Goal: Information Seeking & Learning: Learn about a topic

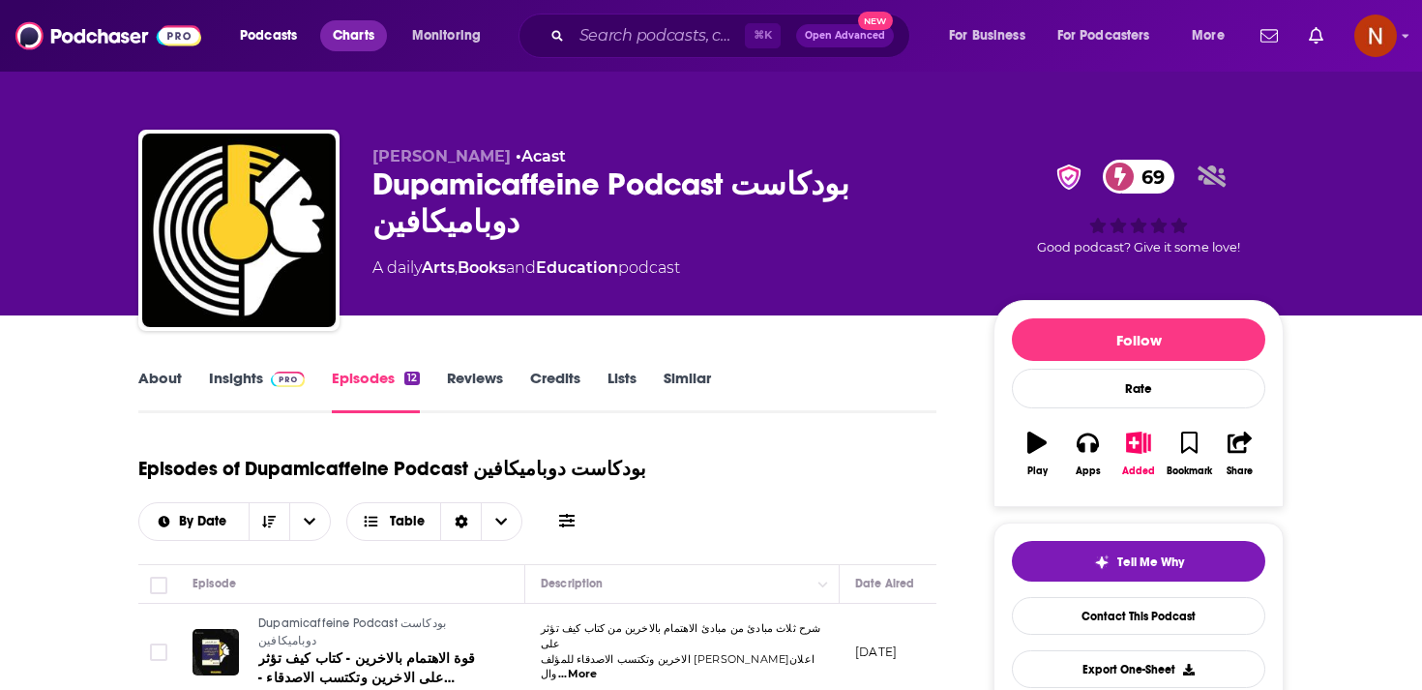
click at [342, 44] on span "Charts" at bounding box center [354, 35] width 42 height 27
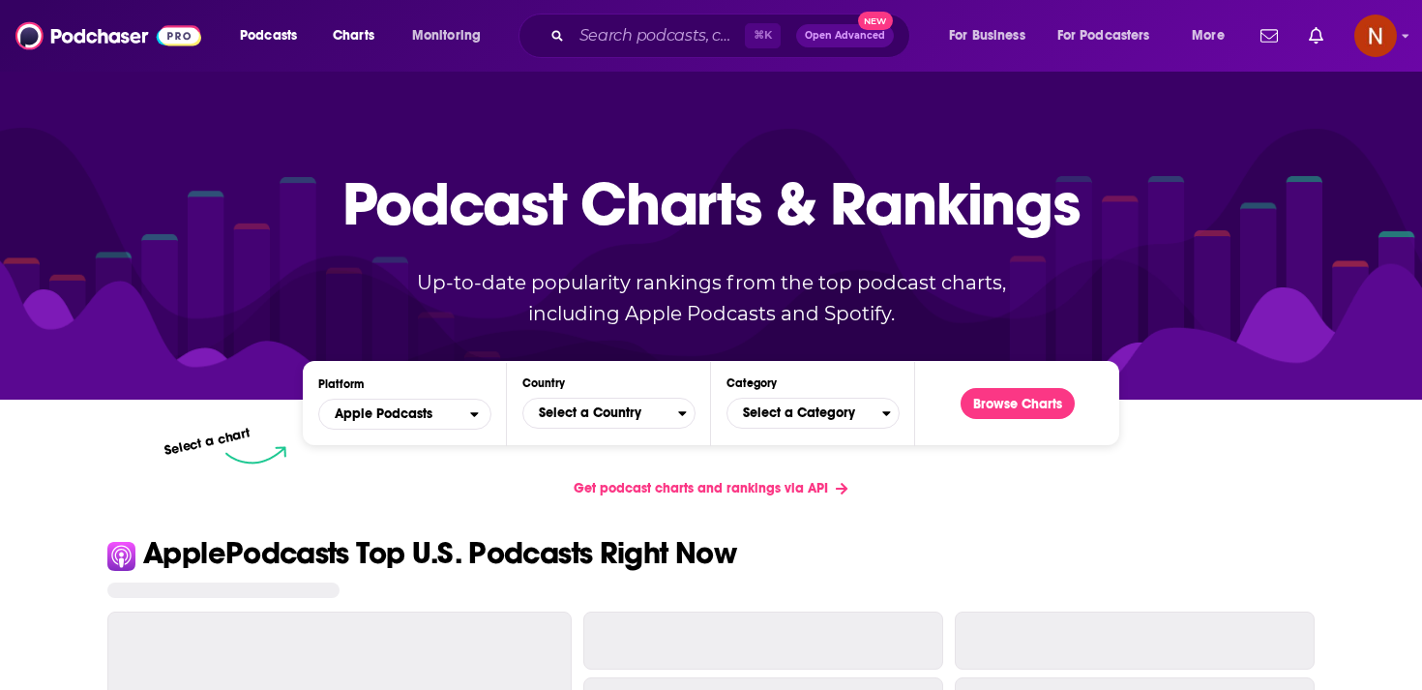
scroll to position [35, 0]
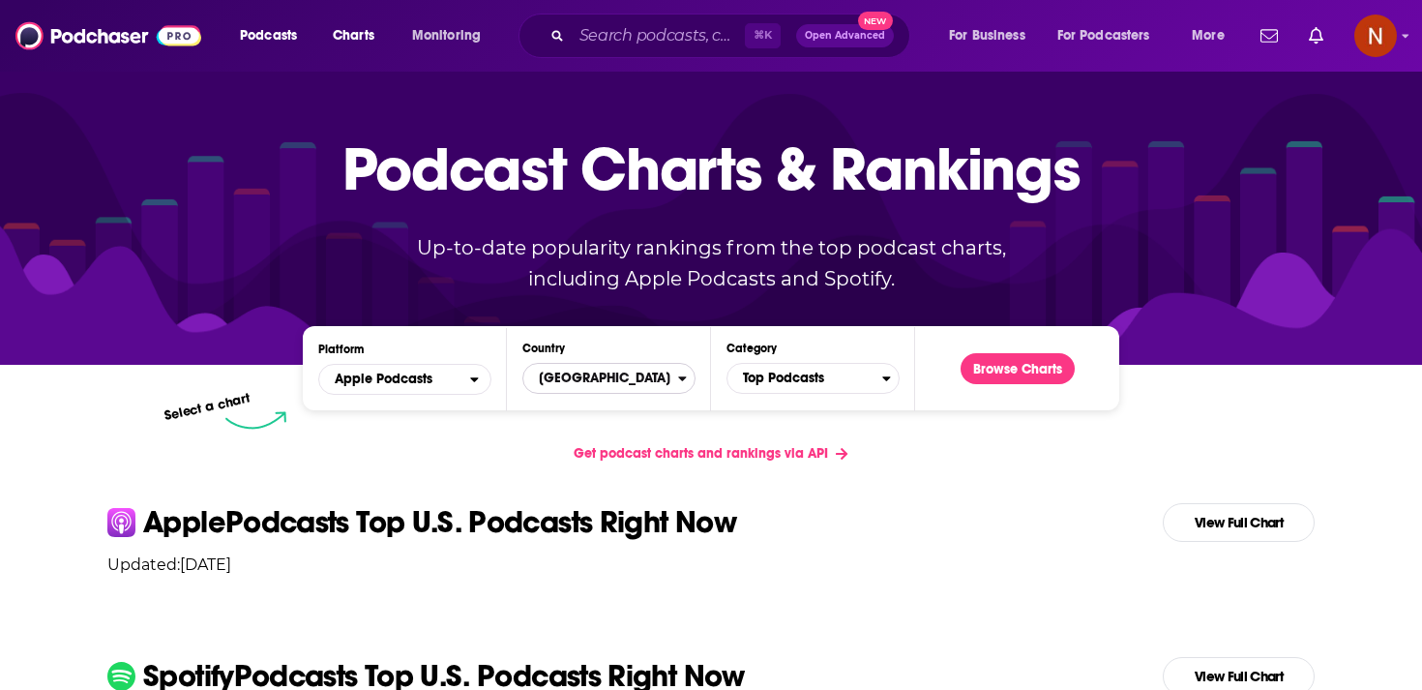
click at [581, 380] on span "United States" at bounding box center [600, 378] width 155 height 33
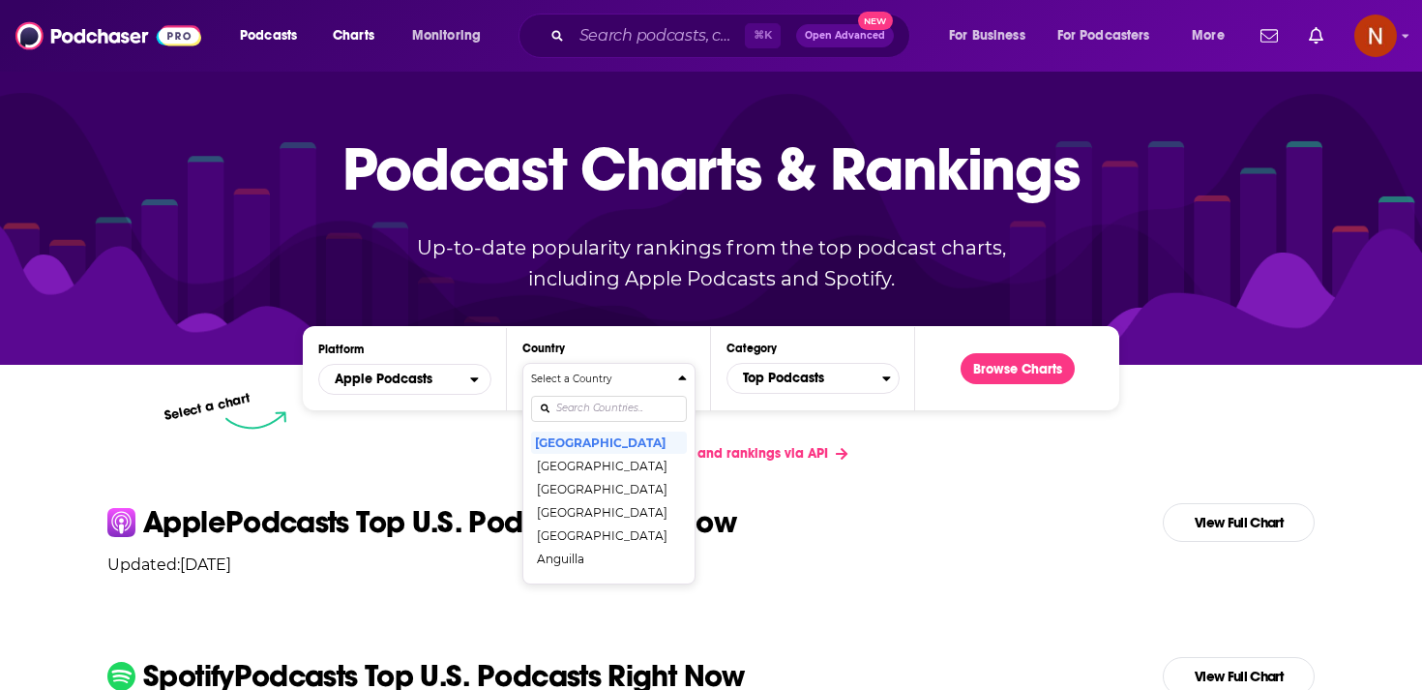
scroll to position [0, 0]
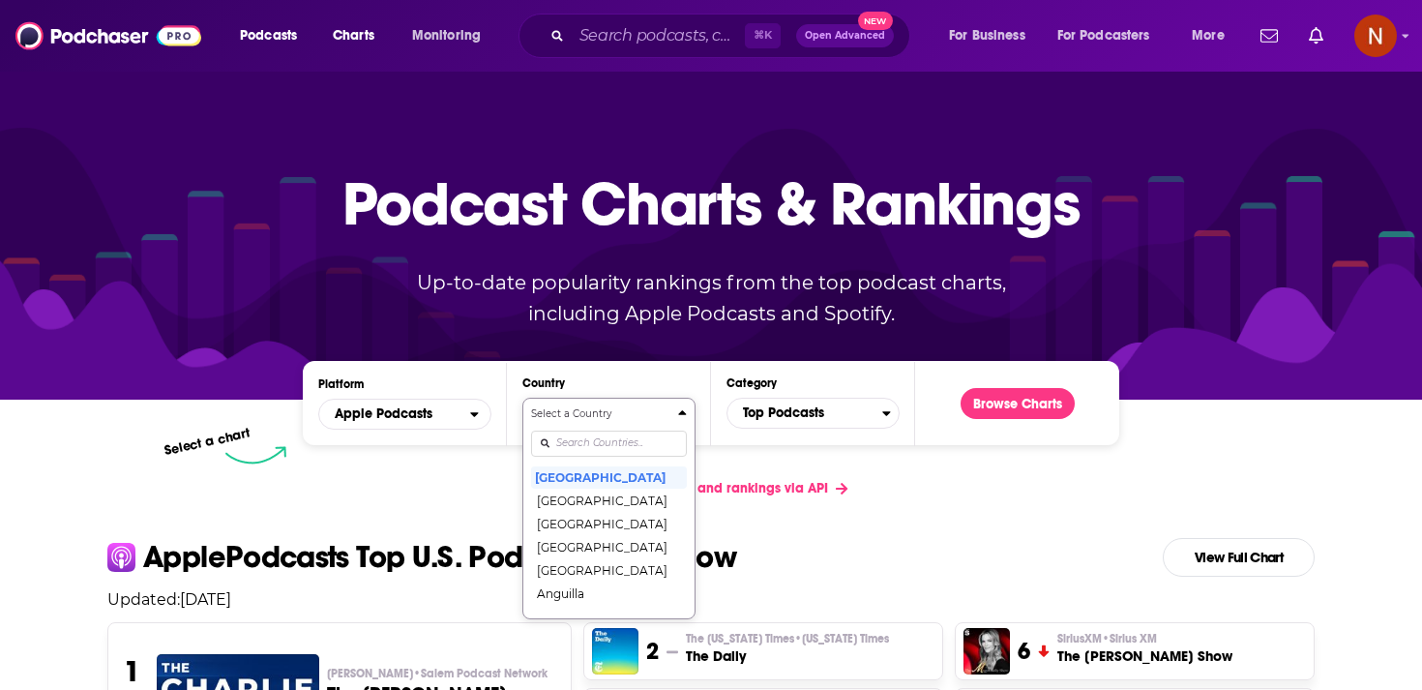
click at [583, 445] on input "Countries" at bounding box center [609, 444] width 156 height 26
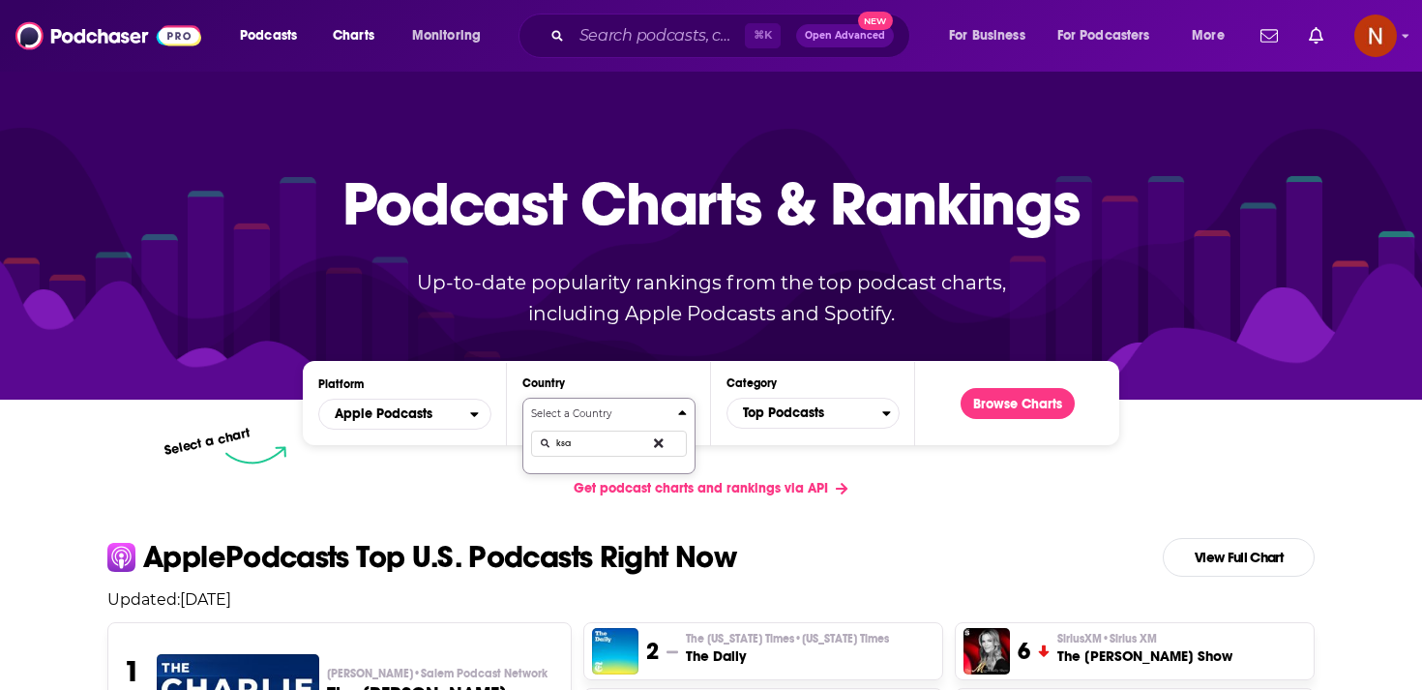
click at [583, 445] on input "ksa" at bounding box center [609, 444] width 156 height 26
type input "k"
type input "sau"
click at [614, 477] on button "[GEOGRAPHIC_DATA]" at bounding box center [609, 476] width 156 height 23
click at [787, 421] on span "Top Podcasts" at bounding box center [805, 413] width 155 height 33
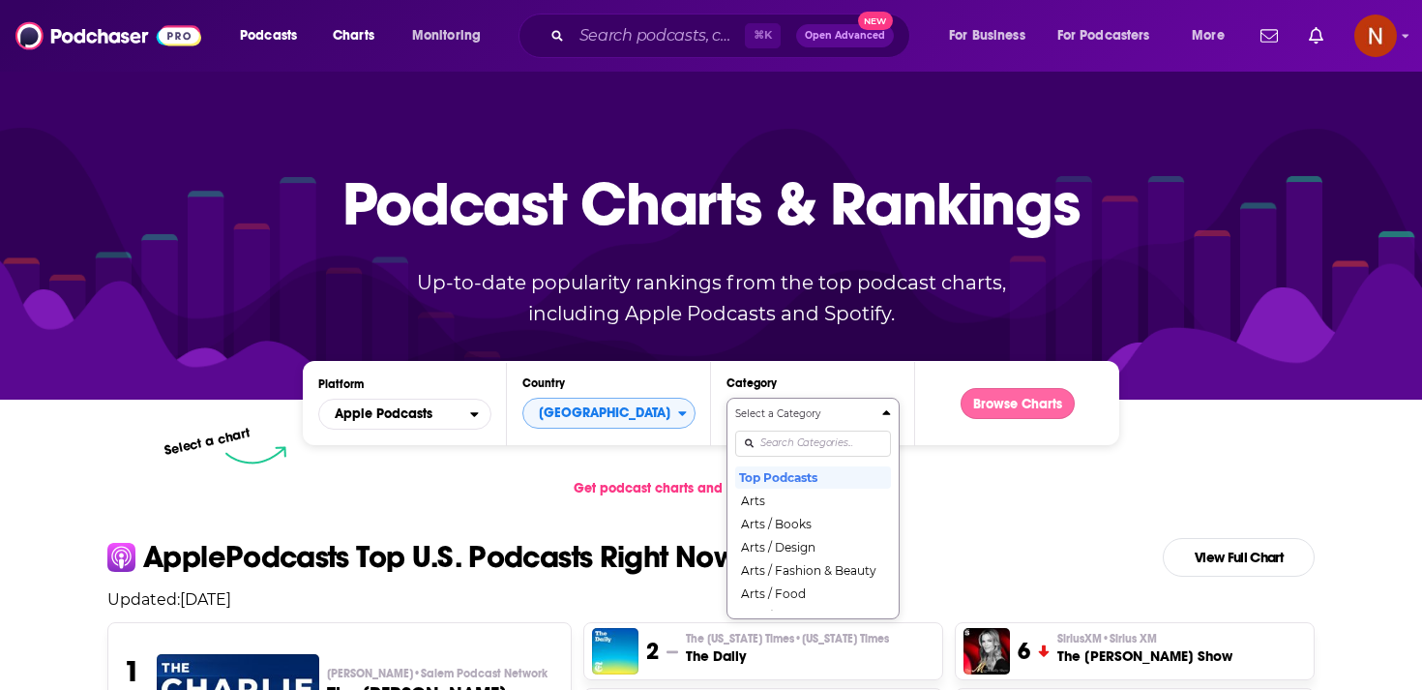
click at [1008, 405] on button "Browse Charts" at bounding box center [1018, 403] width 114 height 31
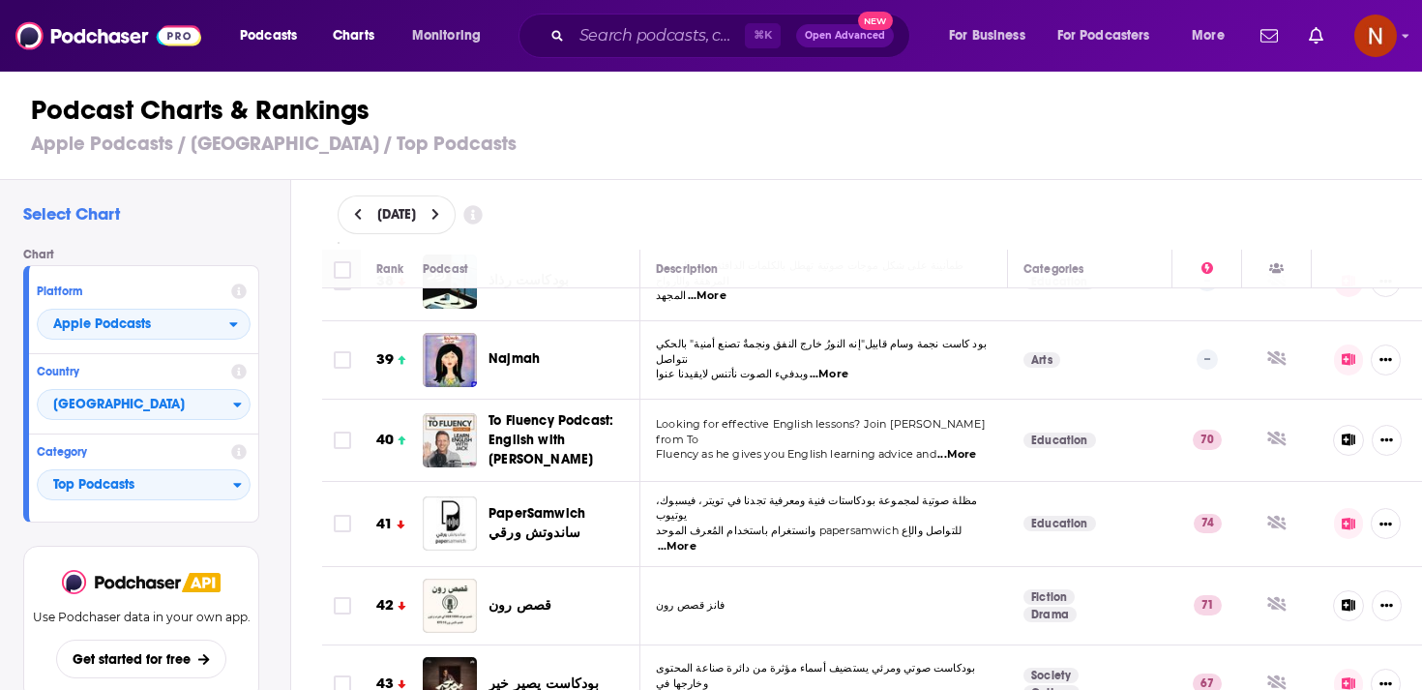
scroll to position [3081, 0]
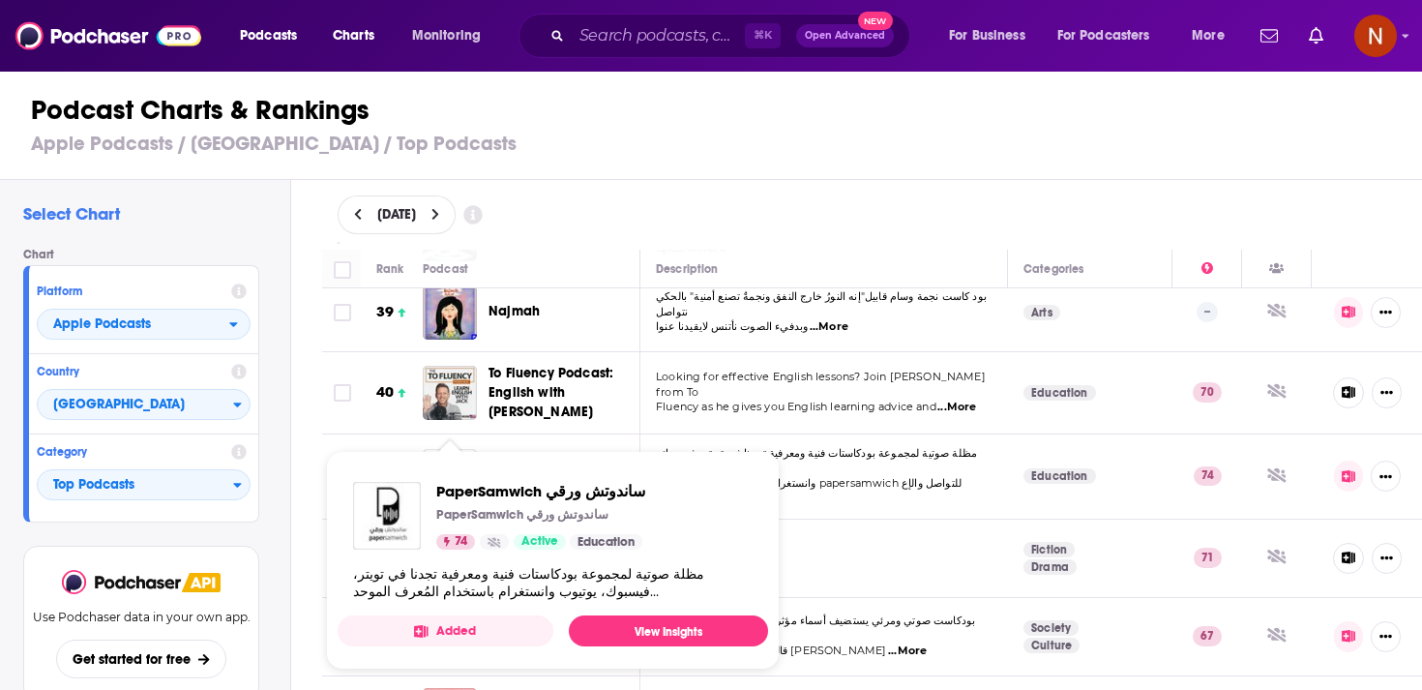
click at [445, 449] on img "PaperSamwich ساندوتش ورقي" at bounding box center [450, 476] width 54 height 54
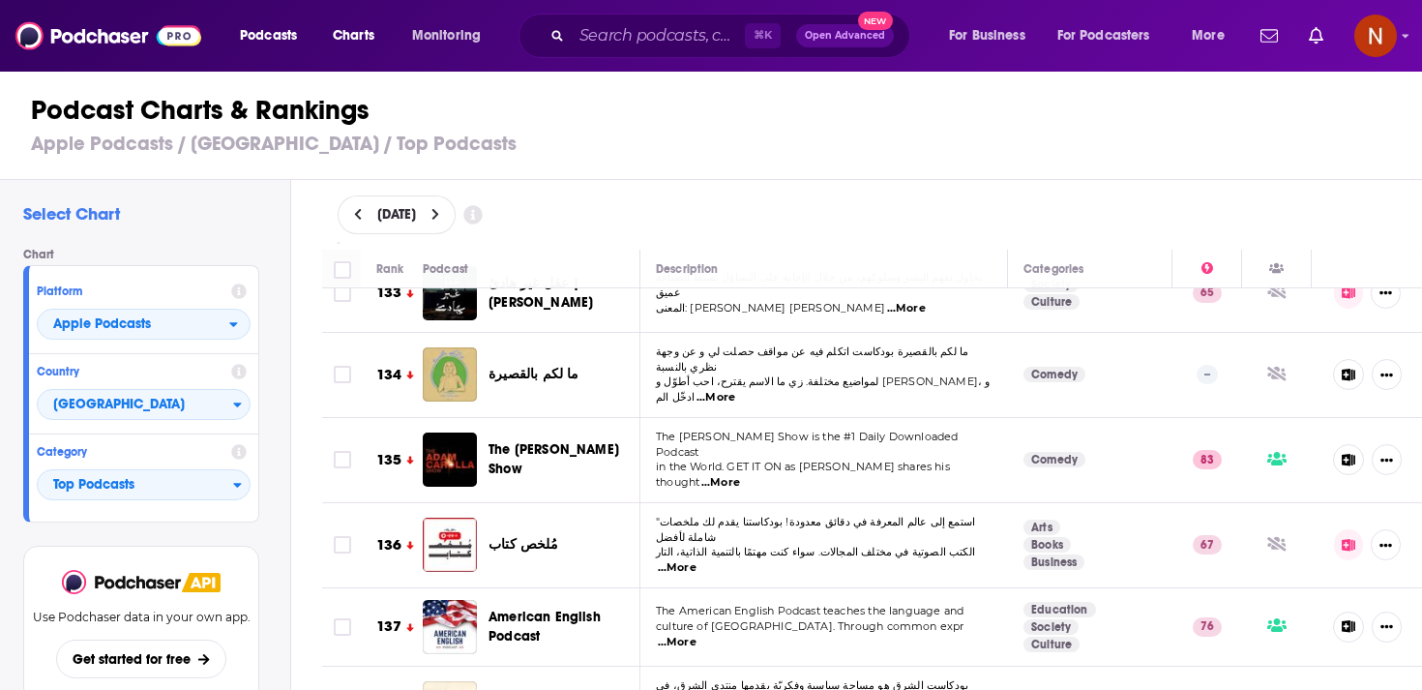
scroll to position [10910, 0]
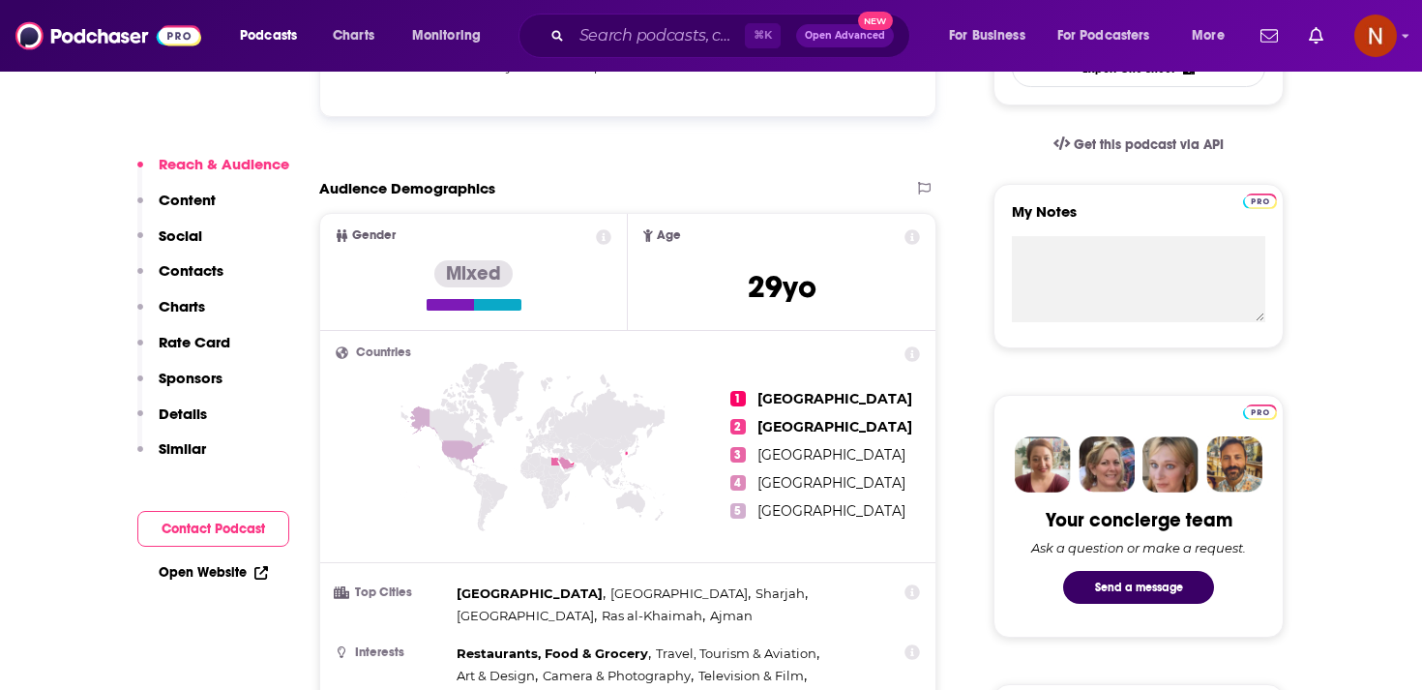
scroll to position [371, 0]
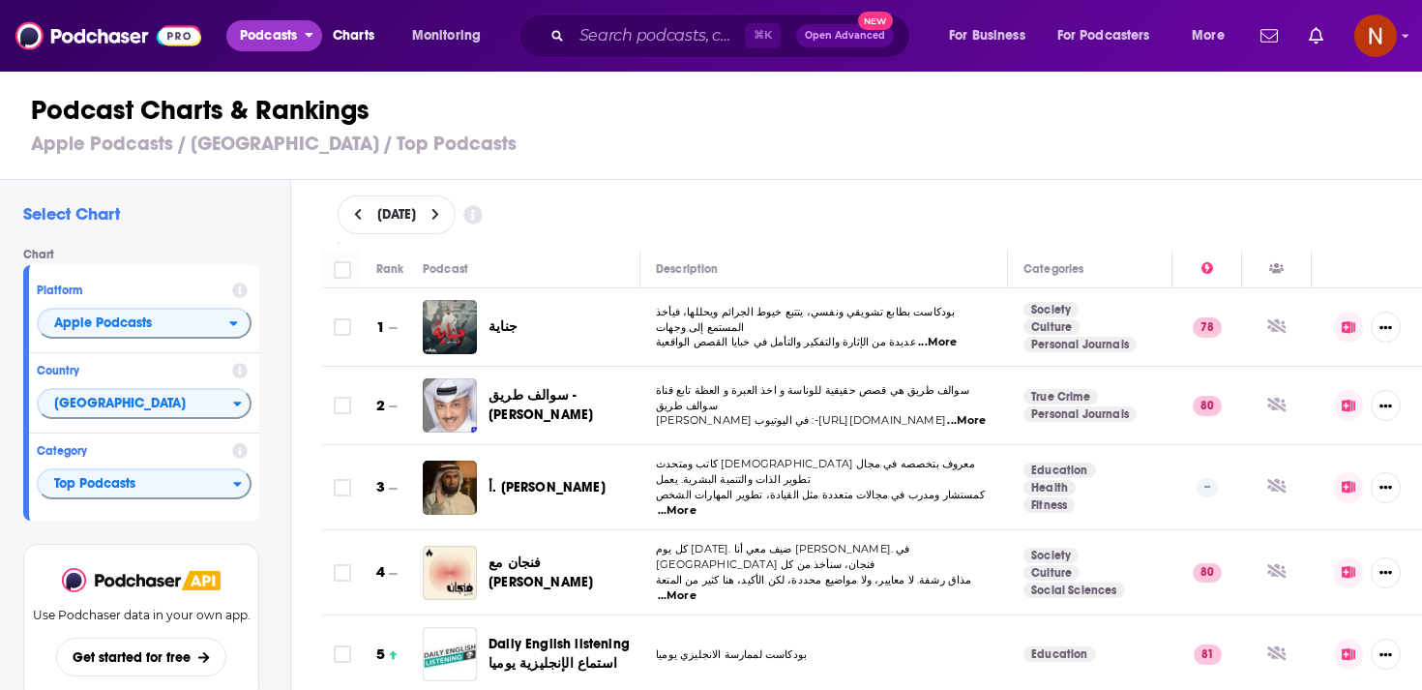
click at [307, 33] on icon "open menu" at bounding box center [310, 35] width 8 height 5
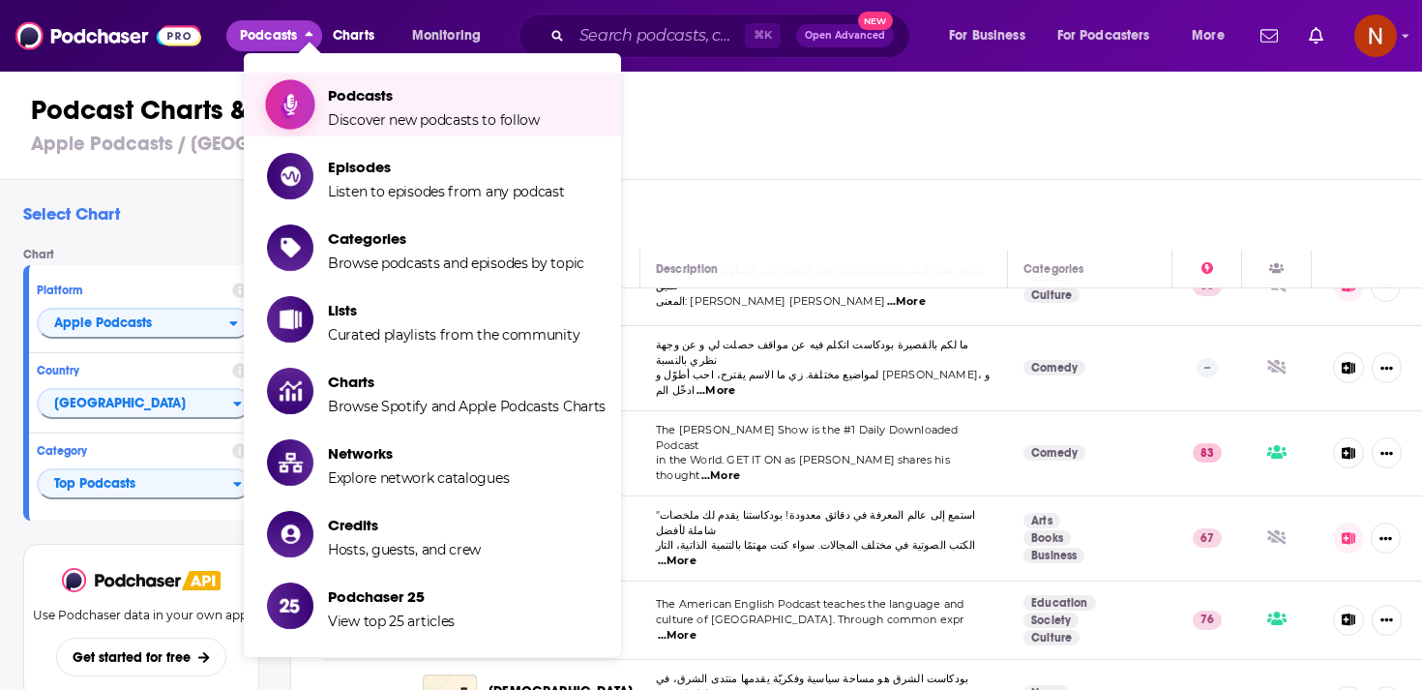
click at [326, 92] on link "Podcasts Discover new podcasts to follow" at bounding box center [436, 104] width 339 height 48
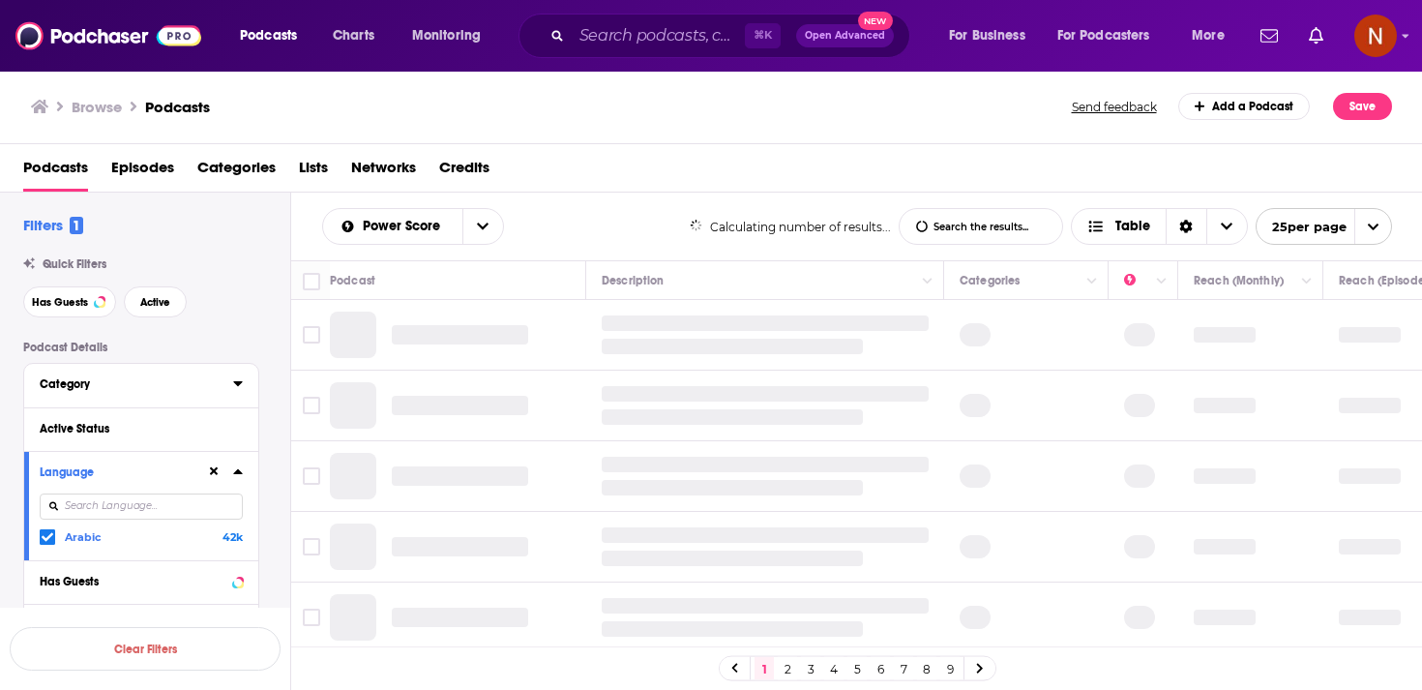
click at [181, 379] on div "Category" at bounding box center [130, 384] width 181 height 14
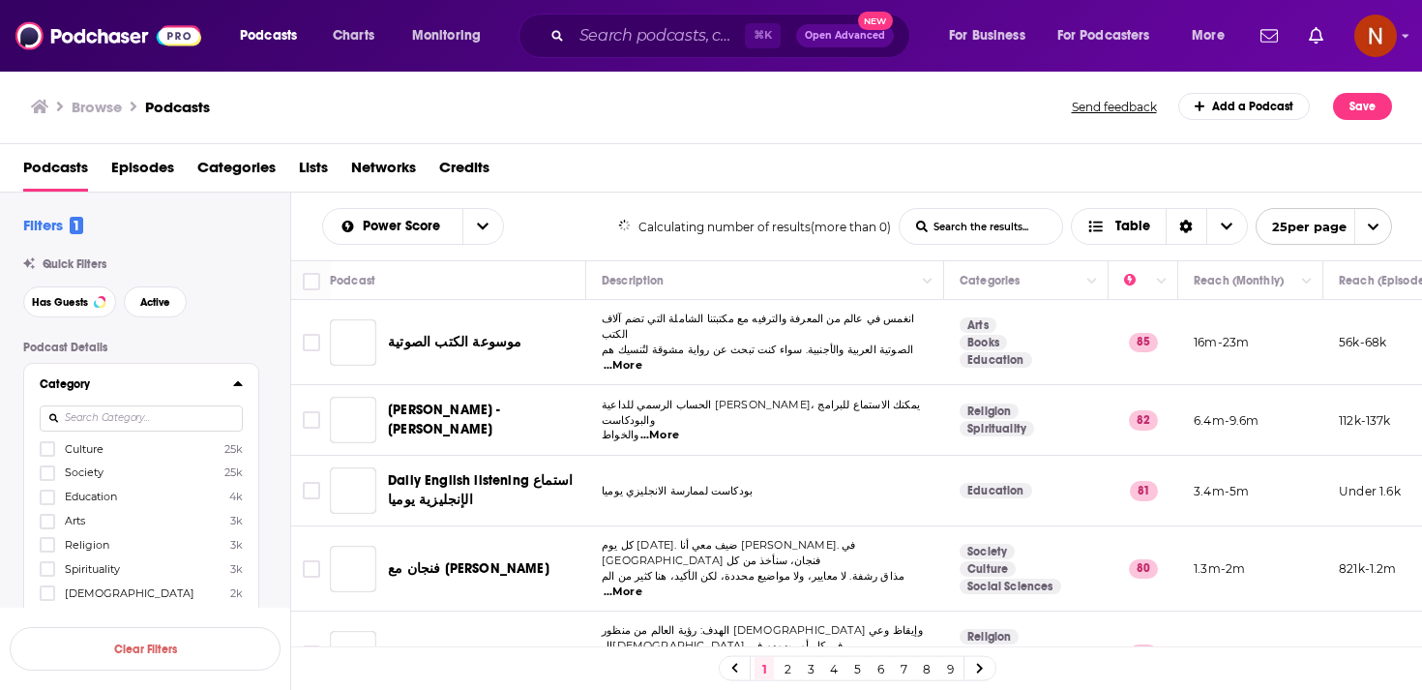
click at [190, 411] on input at bounding box center [141, 418] width 203 height 26
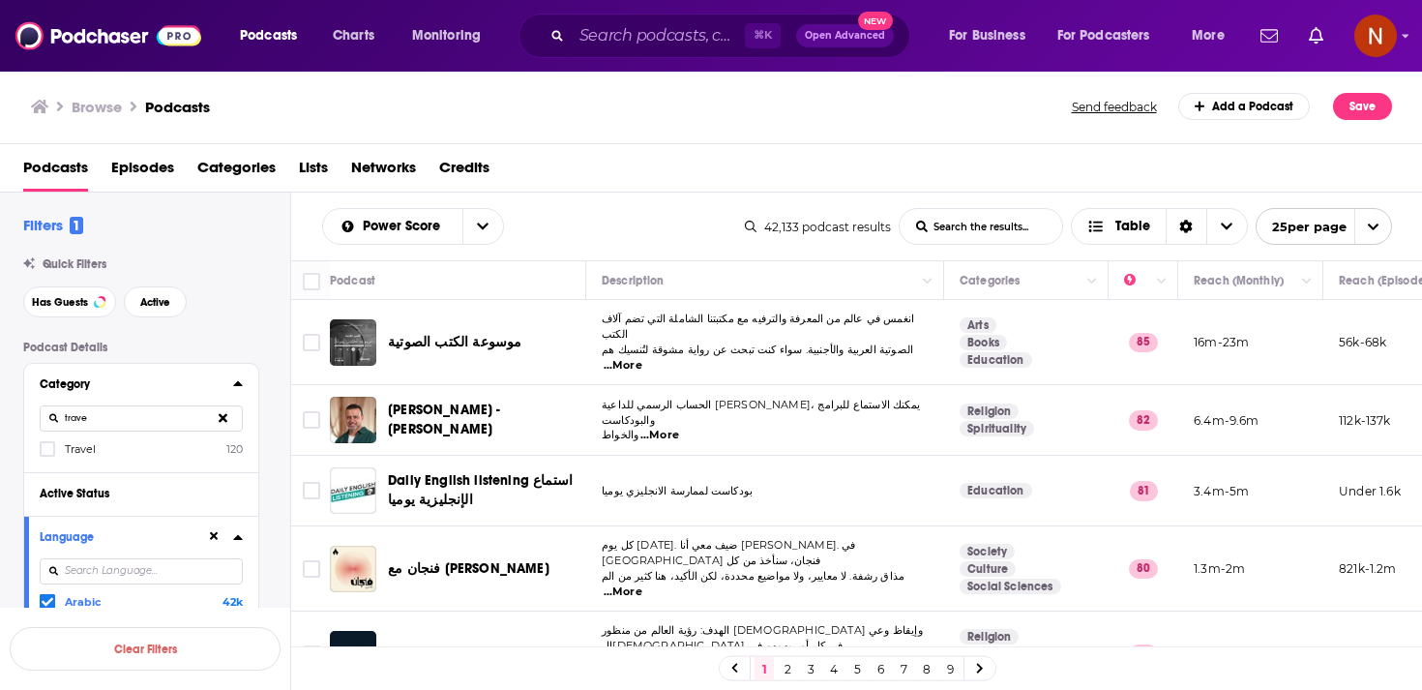
type input "trave"
click at [93, 452] on span "Travel" at bounding box center [80, 449] width 31 height 14
click at [47, 455] on input "multiSelectOption-travel-0" at bounding box center [47, 455] width 0 height 0
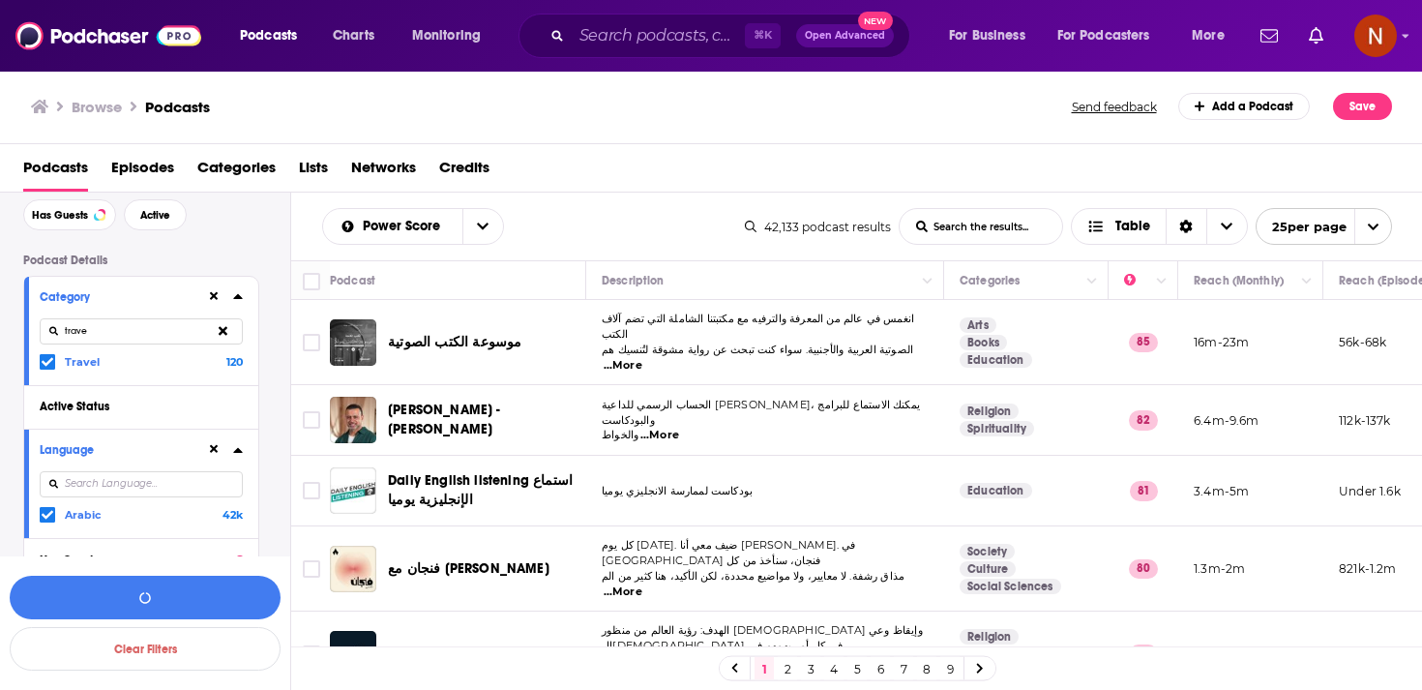
scroll to position [89, 0]
click at [135, 599] on button "View 120 Results" at bounding box center [145, 598] width 271 height 44
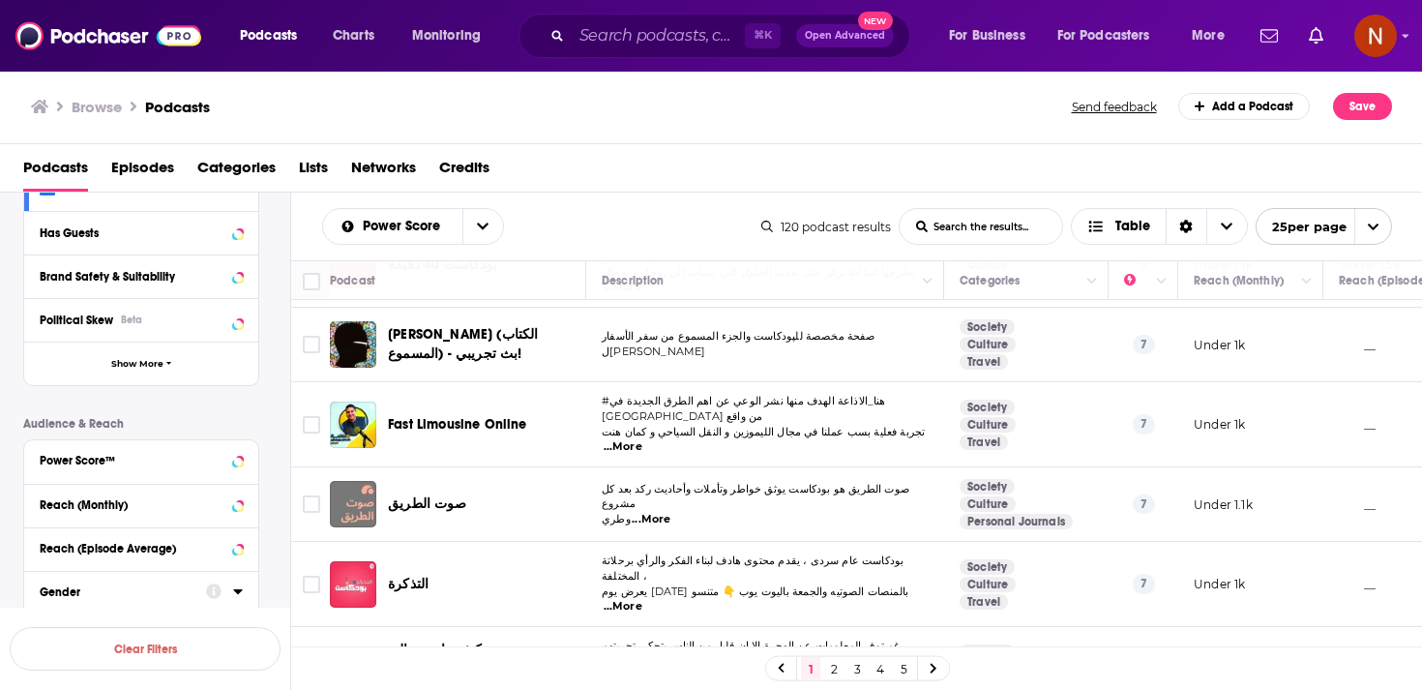
scroll to position [469, 0]
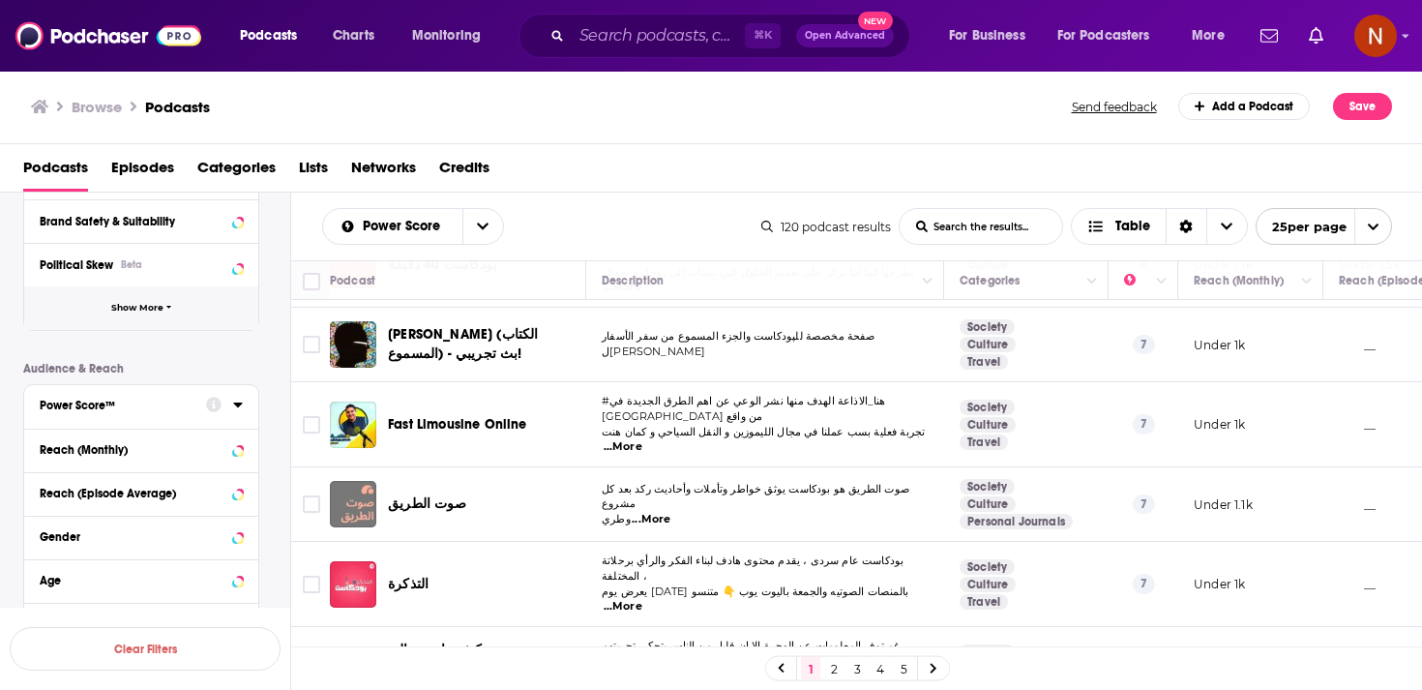
click at [187, 303] on button "Show More" at bounding box center [141, 308] width 234 height 44
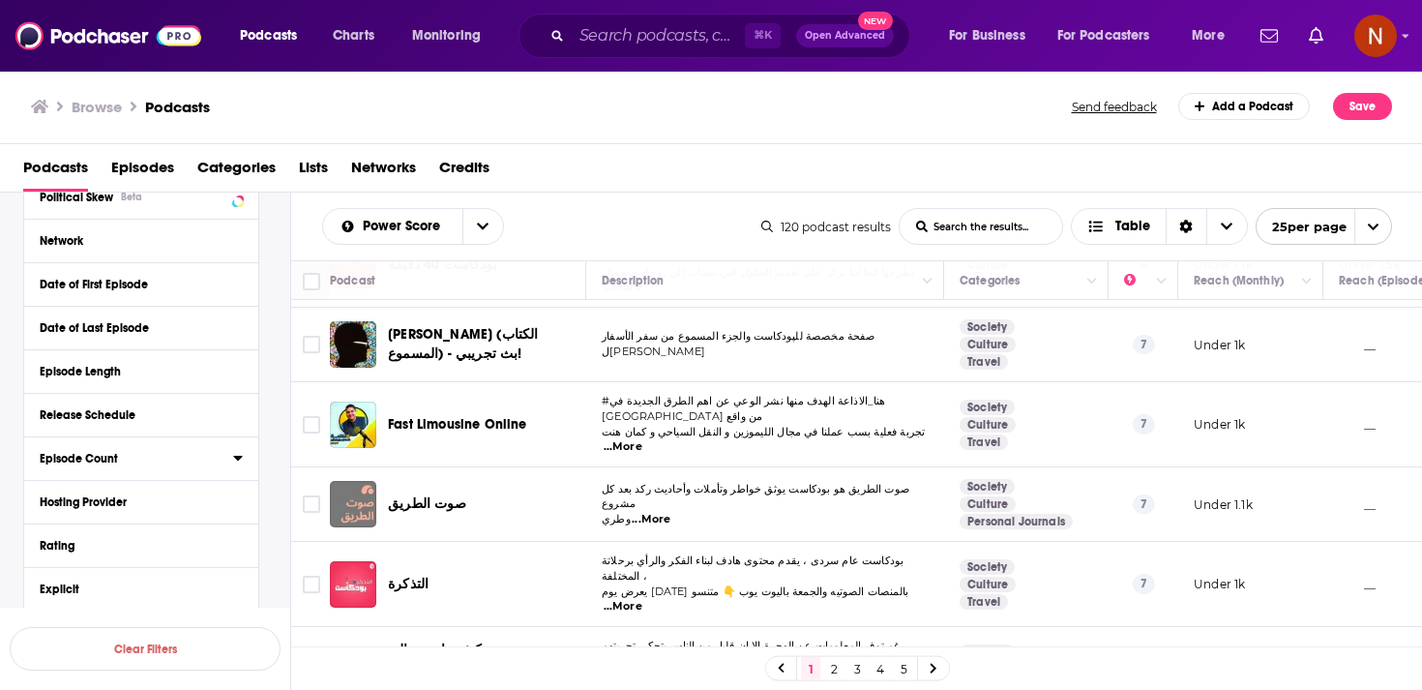
scroll to position [569, 0]
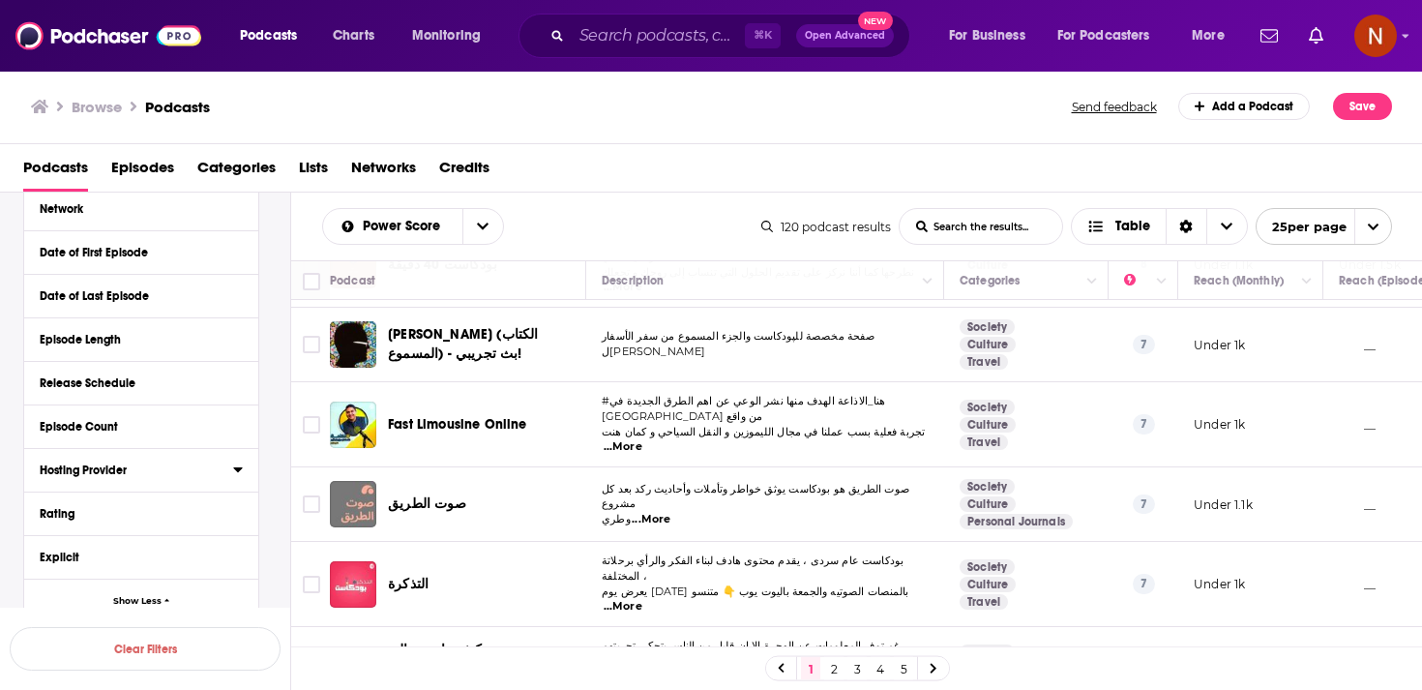
click at [174, 477] on div "Hosting Provider" at bounding box center [130, 470] width 181 height 14
click at [178, 497] on input at bounding box center [141, 503] width 203 height 26
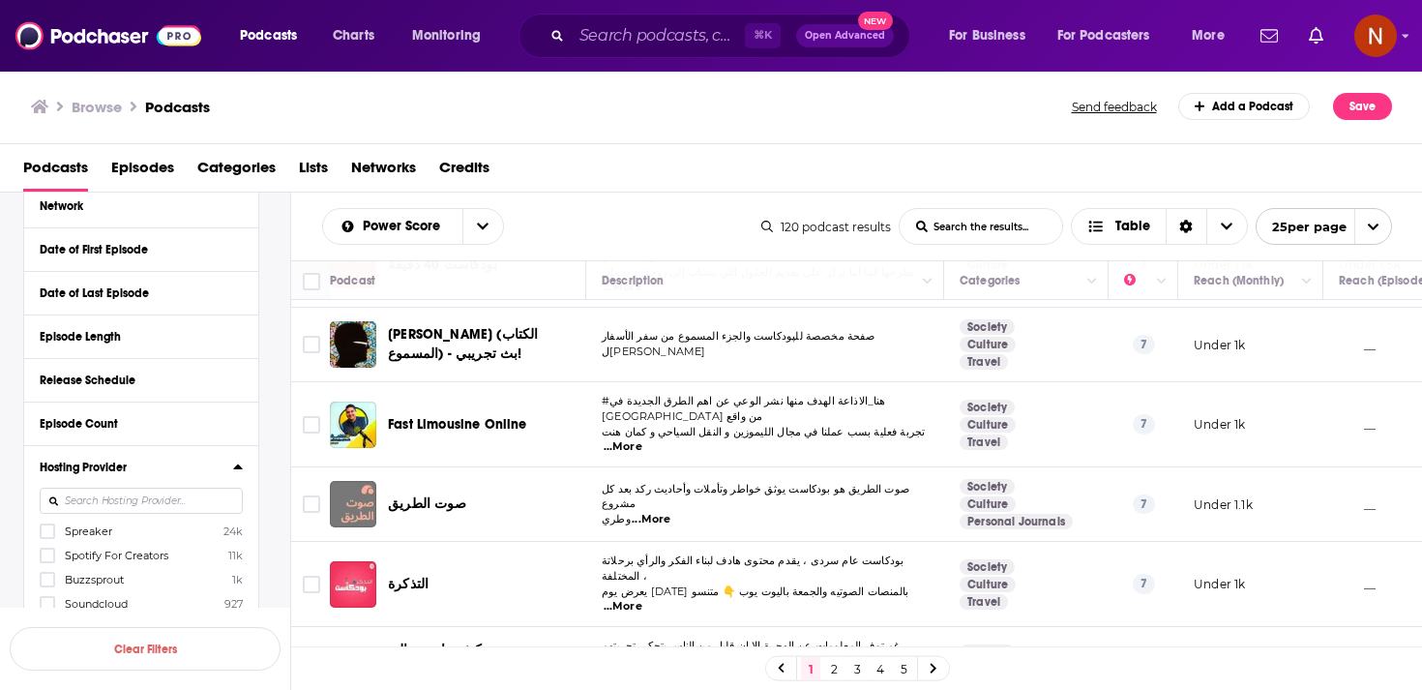
click at [87, 530] on span "Spreaker" at bounding box center [88, 531] width 47 height 14
click at [47, 537] on input "multiSelectOption-Spreaker-0" at bounding box center [47, 537] width 0 height 0
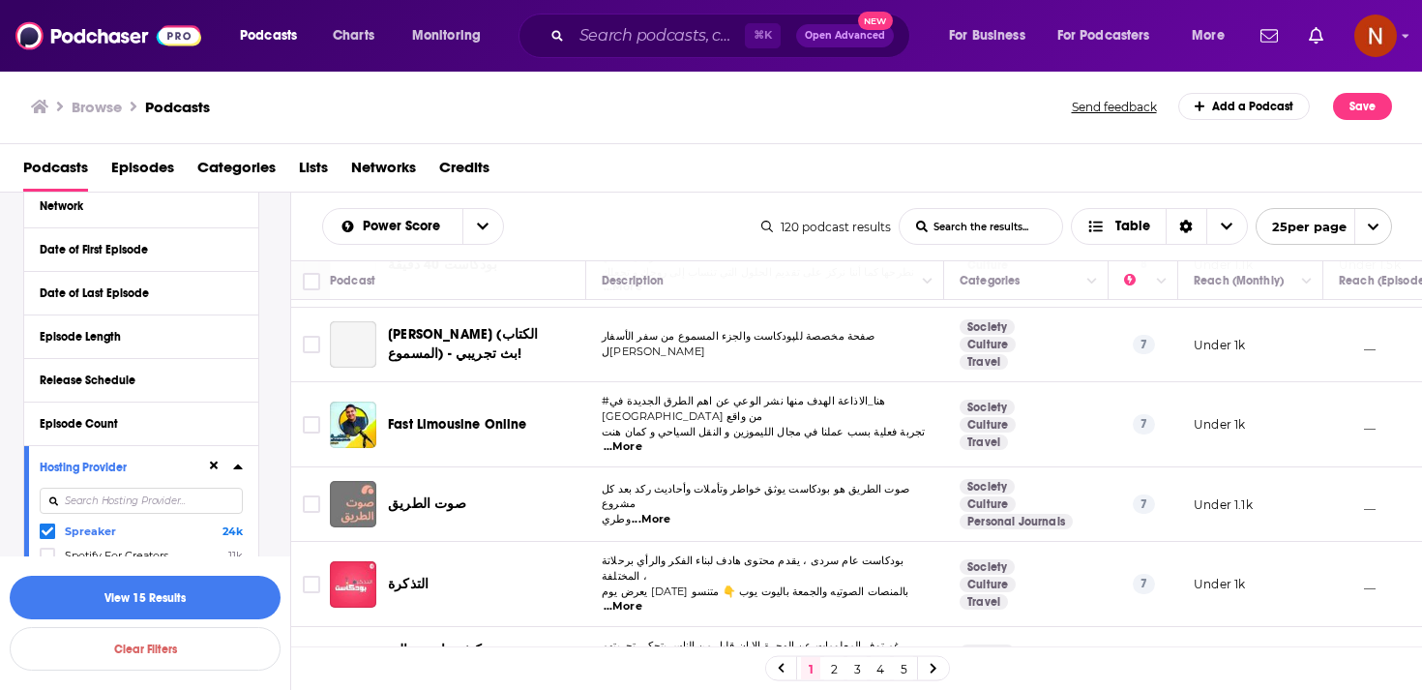
click at [145, 503] on input at bounding box center [141, 501] width 203 height 26
click at [166, 497] on input at bounding box center [141, 501] width 203 height 26
type input "acas"
click at [90, 538] on span "Acast" at bounding box center [79, 531] width 28 height 14
click at [47, 537] on input "multiSelectOption-Acast-0" at bounding box center [47, 537] width 0 height 0
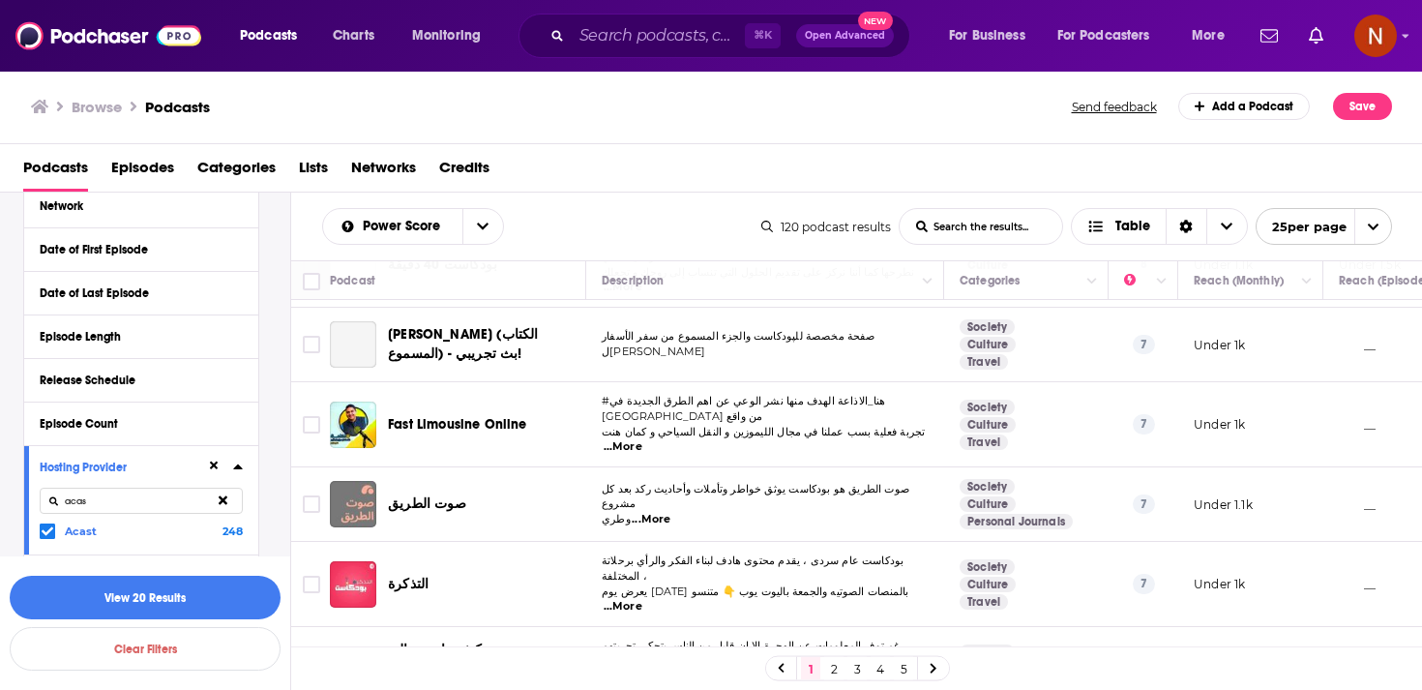
click at [181, 497] on input "acas" at bounding box center [141, 501] width 203 height 26
type input "simp"
click at [97, 533] on span "Simplecast" at bounding box center [94, 531] width 58 height 14
click at [47, 537] on input "multiSelectOption-Simplecast-0" at bounding box center [47, 537] width 0 height 0
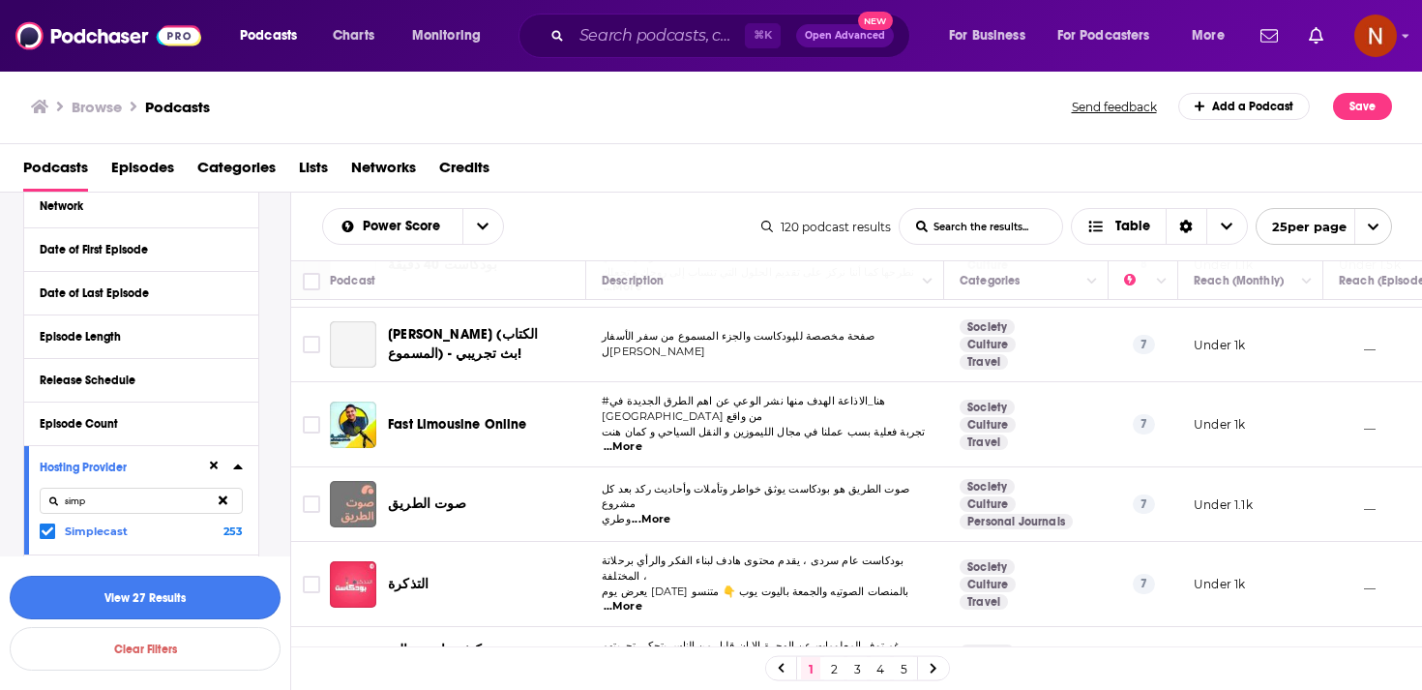
click at [141, 601] on button "View 27 Results" at bounding box center [145, 598] width 271 height 44
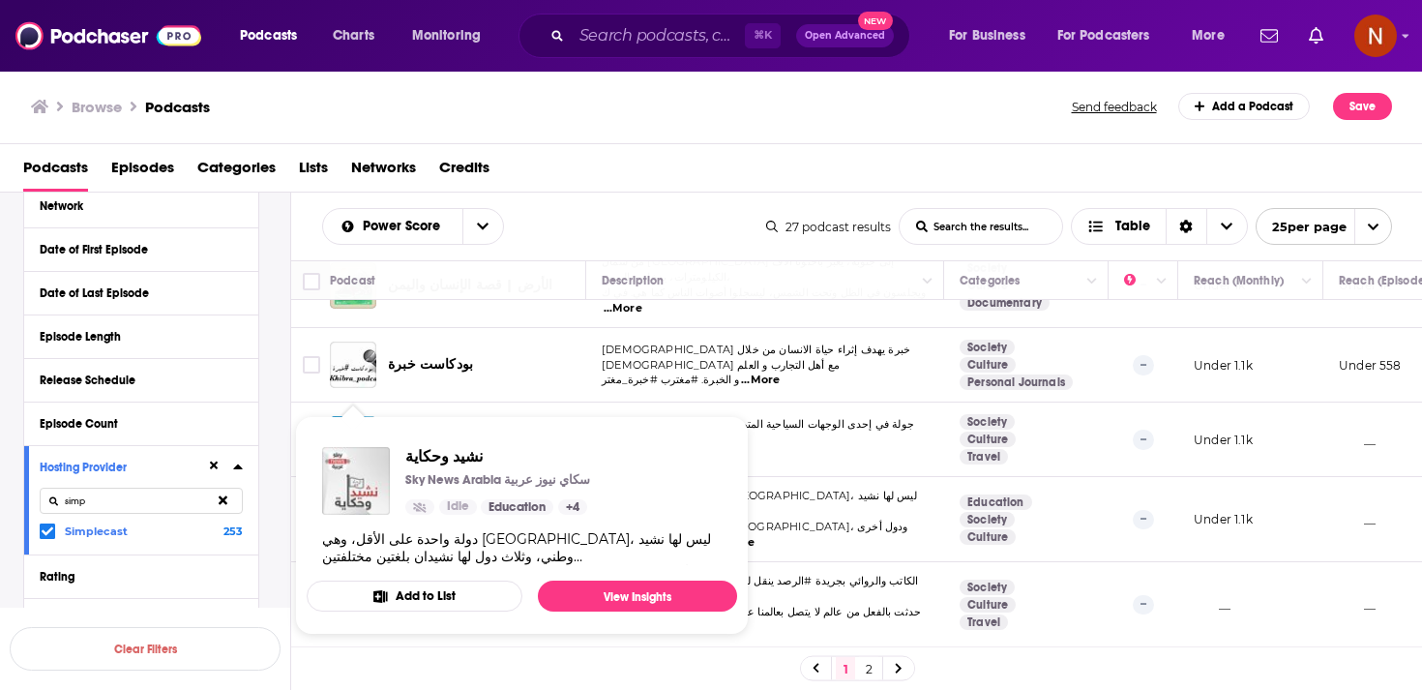
scroll to position [1512, 0]
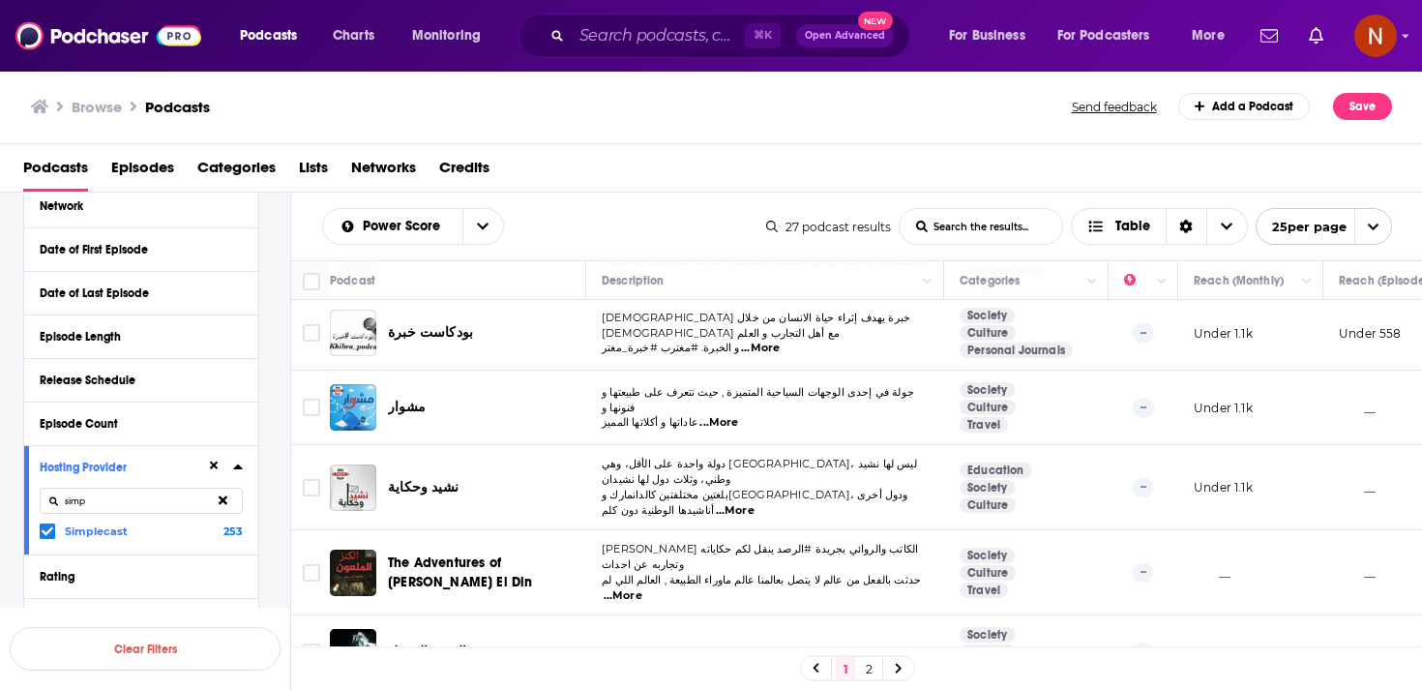
click at [868, 677] on link "2" at bounding box center [868, 668] width 19 height 23
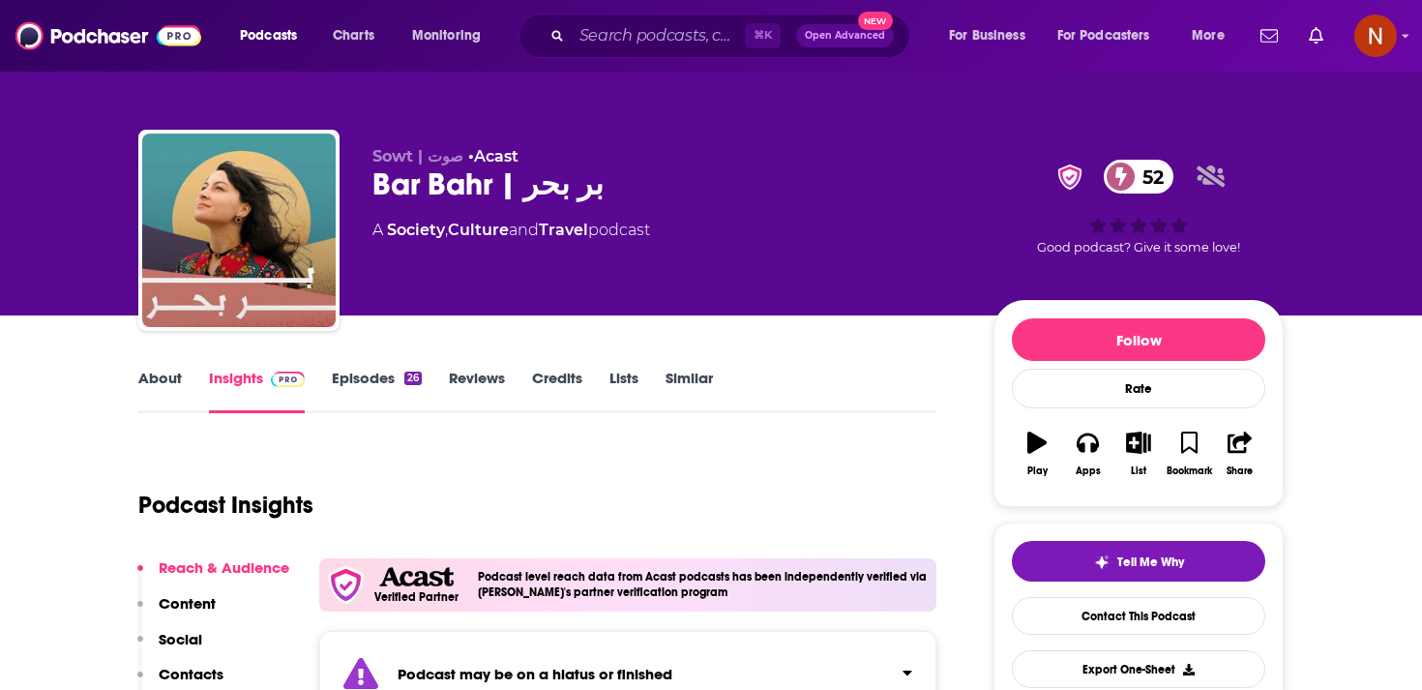
click at [430, 203] on div "Bar Bahr | بر بحر 52" at bounding box center [667, 184] width 590 height 38
copy div "Bar Bahr | بر بحر 52"
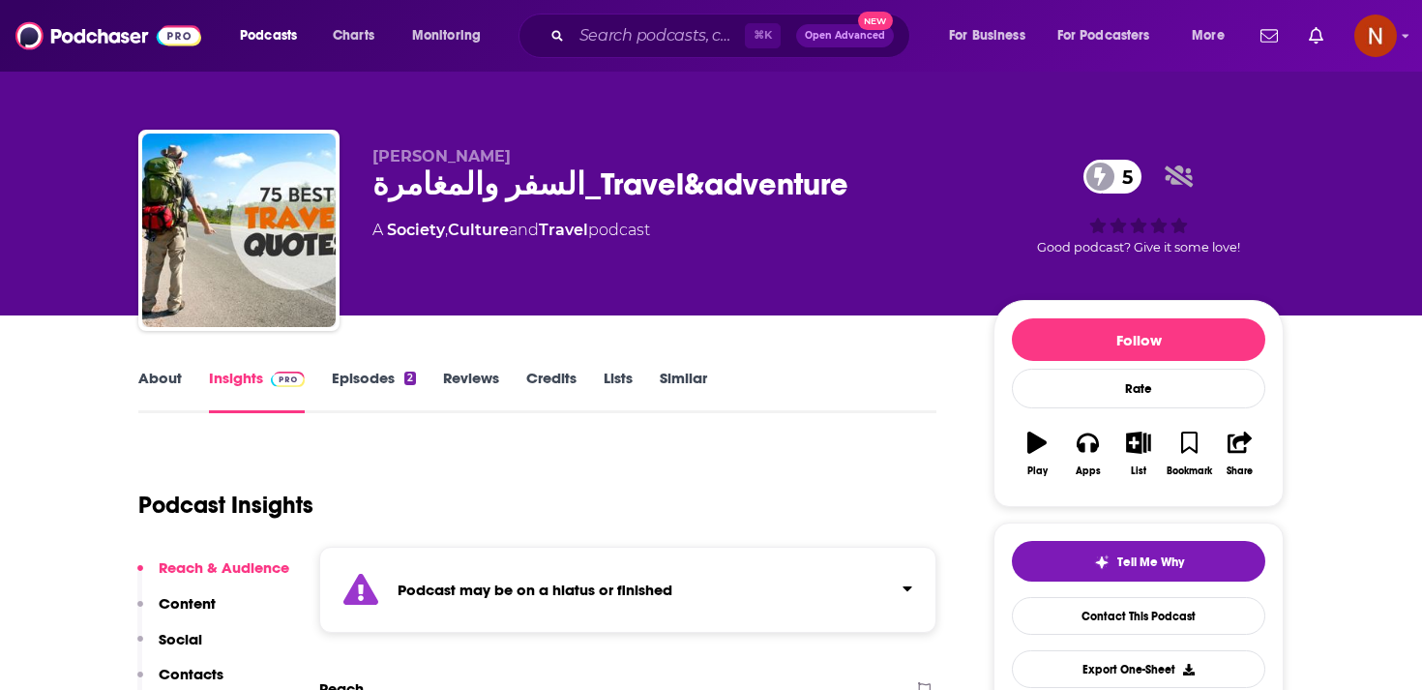
click at [469, 179] on div "السفر والمغامرة_Travel&adventure 5" at bounding box center [667, 184] width 590 height 38
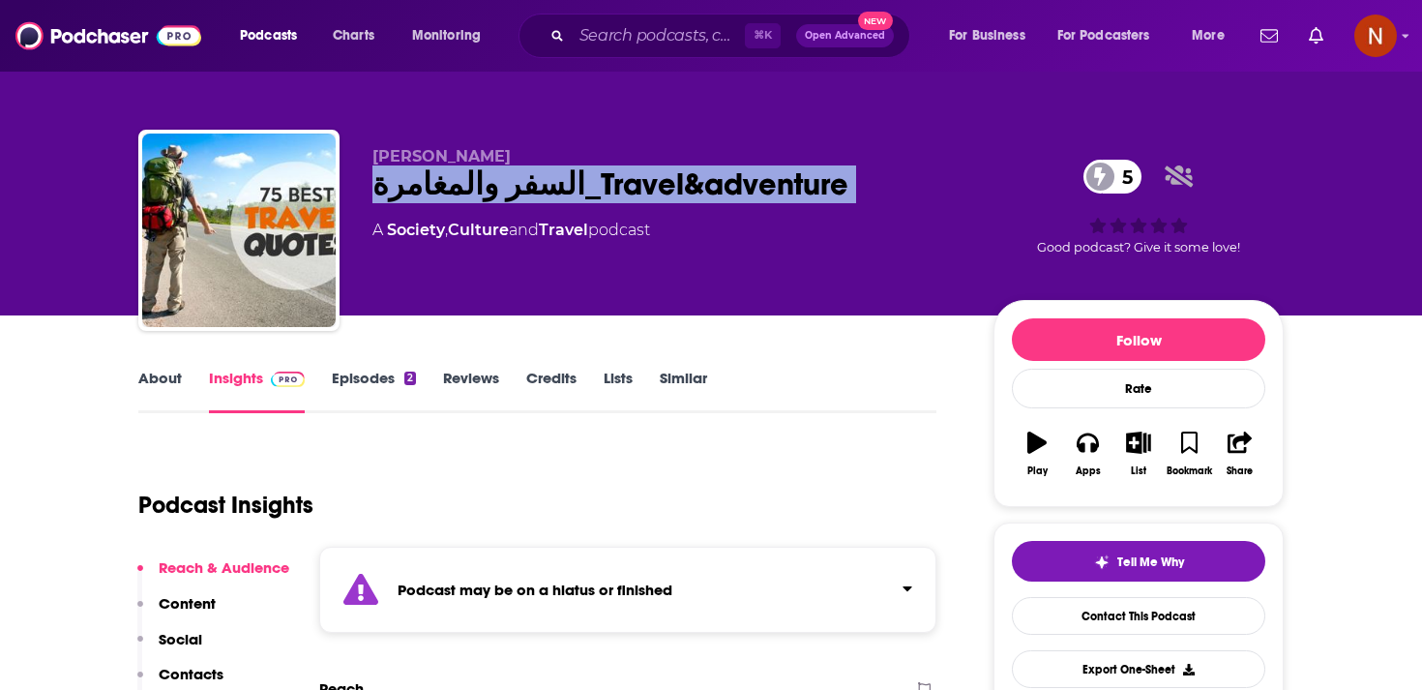
click at [469, 179] on div "السفر والمغامرة_Travel&adventure 5" at bounding box center [667, 184] width 590 height 38
copy div "السفر والمغامرة_Travel&adventure 5"
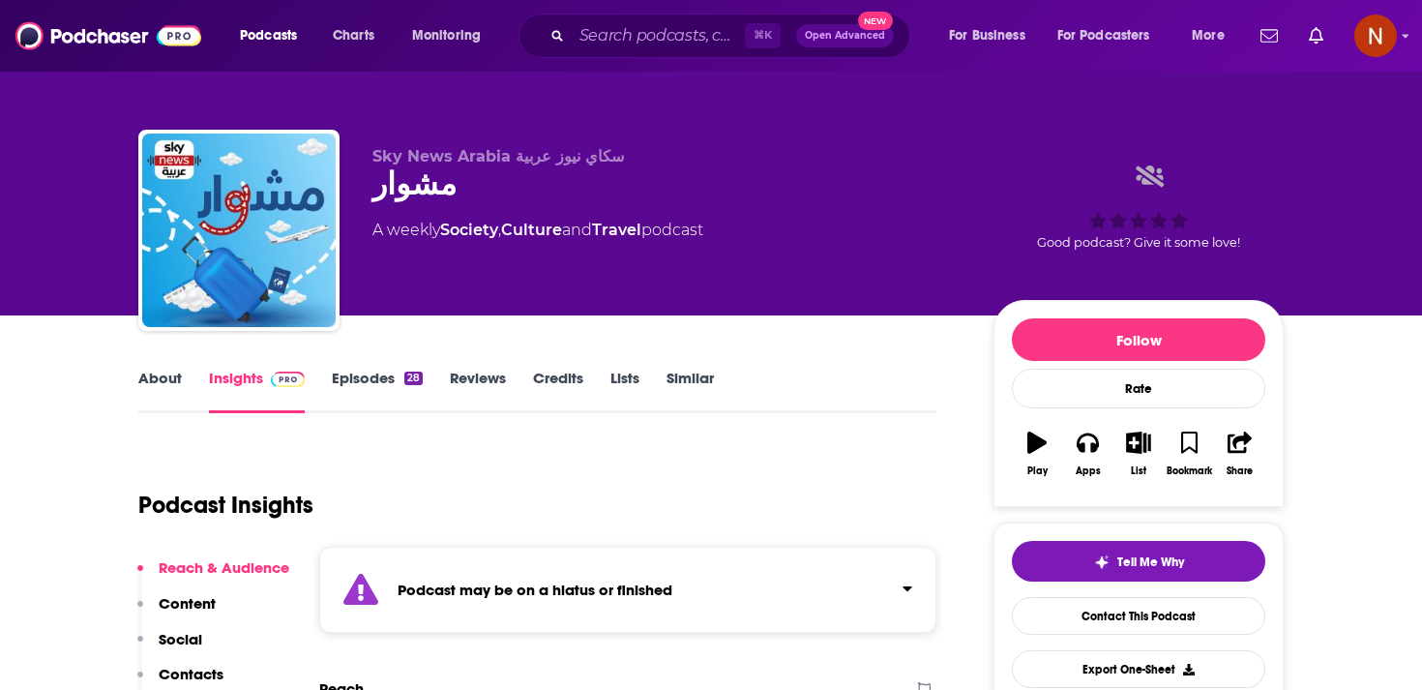
click at [414, 191] on div "مشوار" at bounding box center [667, 184] width 590 height 38
copy h2 "مشوار"
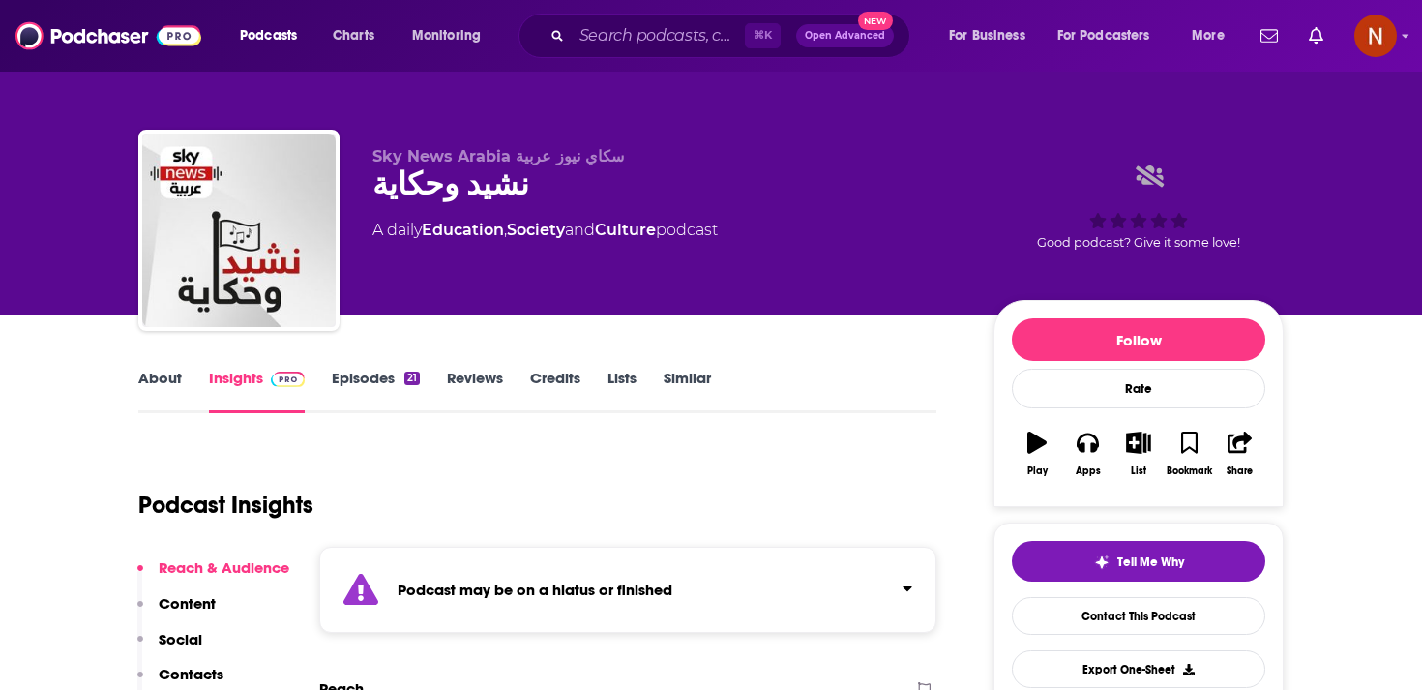
click at [427, 178] on div "نشيد وحكاية" at bounding box center [667, 184] width 590 height 38
copy div "نشيد وحكاية"
